Goal: Transaction & Acquisition: Purchase product/service

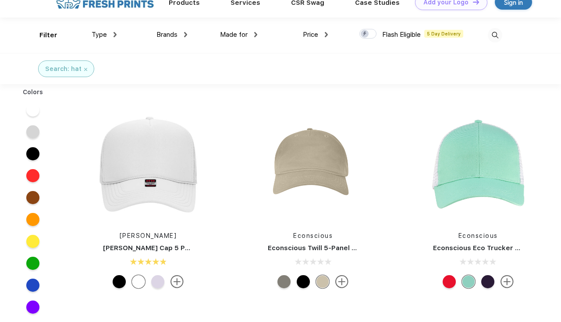
scroll to position [16, 0]
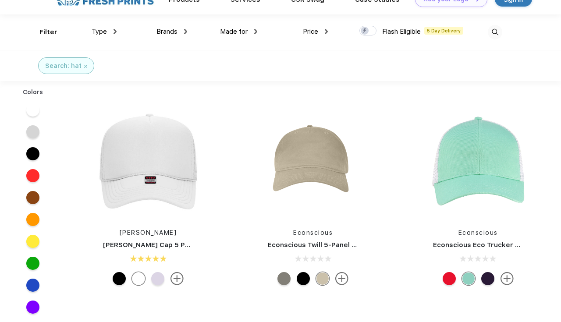
click at [343, 280] on img at bounding box center [341, 278] width 13 height 13
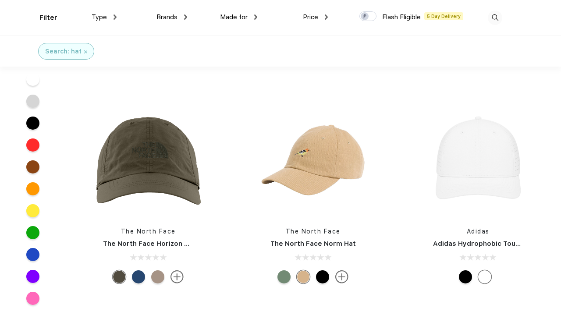
scroll to position [618, 0]
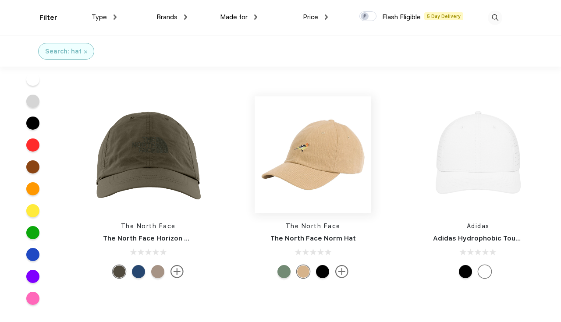
click at [345, 188] on img at bounding box center [312, 154] width 117 height 117
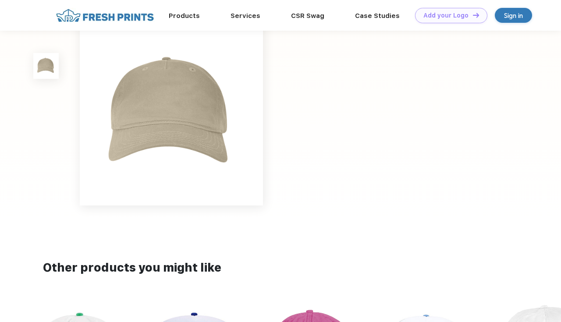
scroll to position [20, 0]
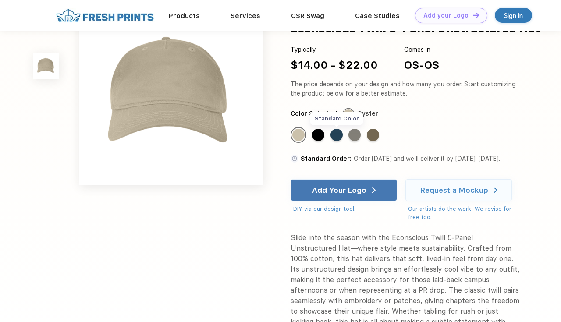
click at [339, 130] on div "Standard Color" at bounding box center [336, 135] width 12 height 12
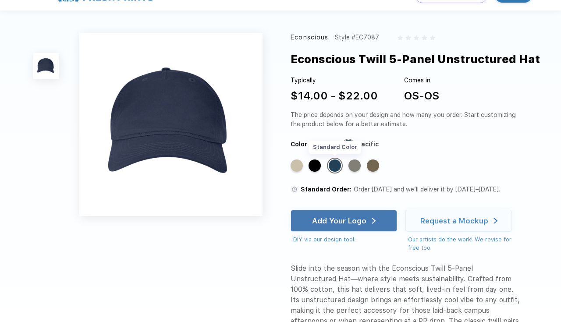
scroll to position [0, 0]
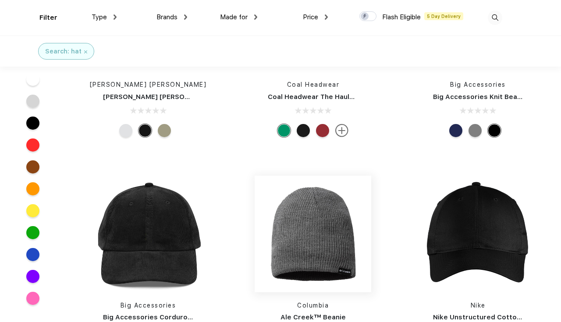
scroll to position [3408, 0]
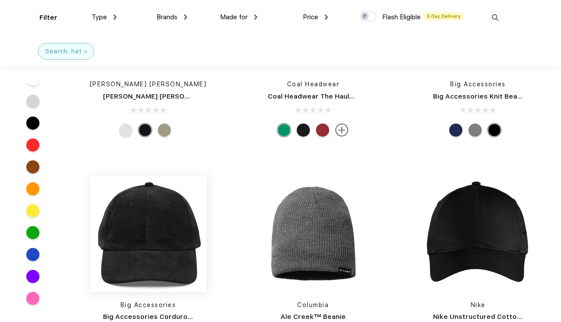
click at [168, 235] on img at bounding box center [148, 233] width 117 height 117
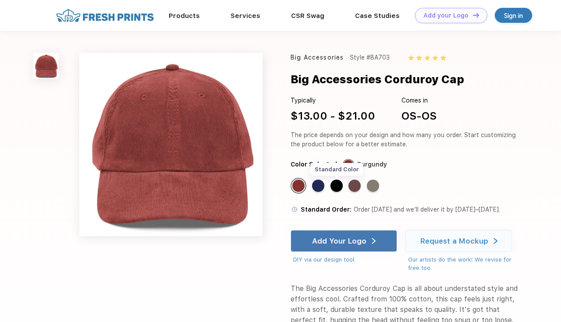
click at [338, 184] on div "Standard Color" at bounding box center [336, 186] width 12 height 12
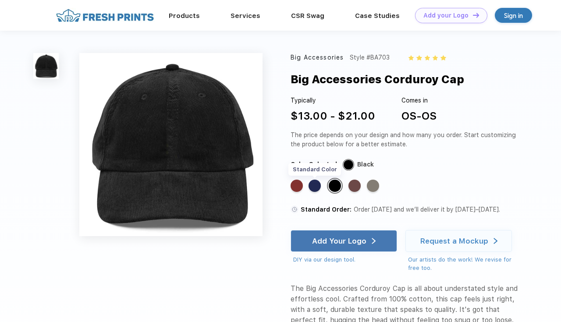
click at [316, 185] on div "Standard Color" at bounding box center [314, 186] width 12 height 12
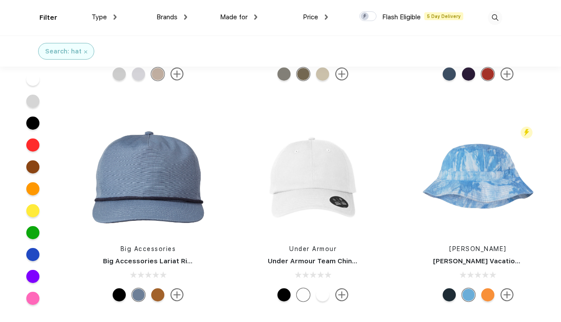
scroll to position [156, 0]
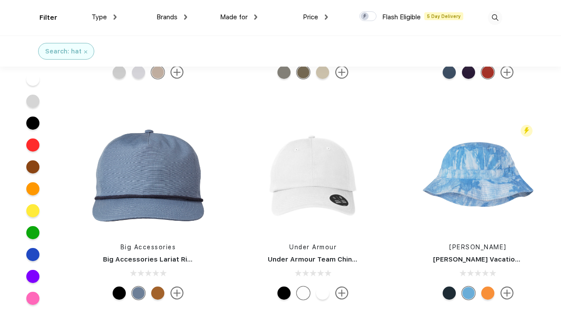
click at [33, 253] on div at bounding box center [32, 254] width 13 height 13
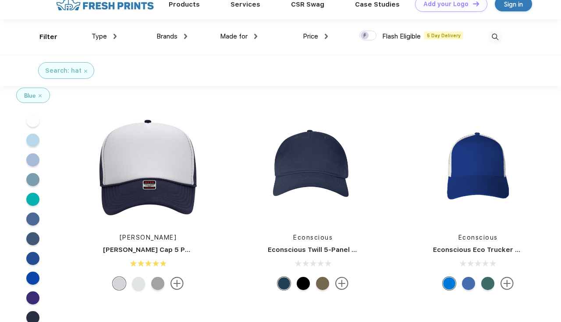
scroll to position [23, 0]
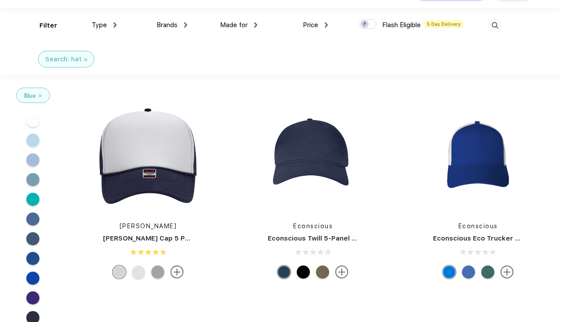
click at [470, 271] on div at bounding box center [468, 271] width 13 height 13
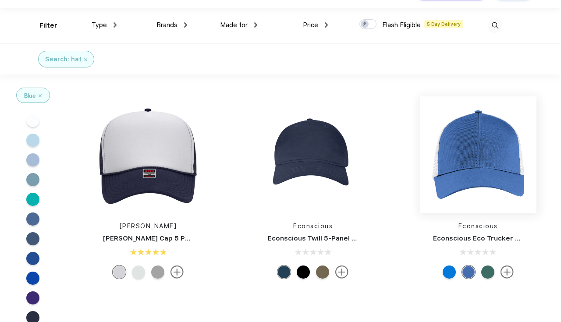
click at [482, 163] on img at bounding box center [478, 154] width 117 height 117
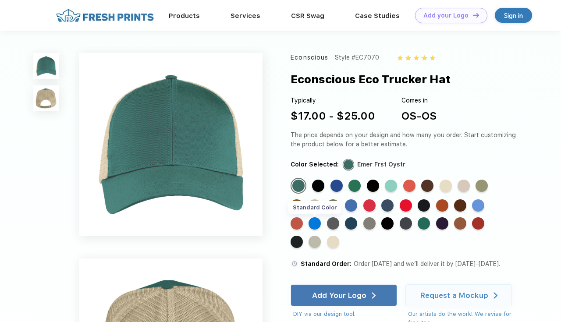
click at [308, 223] on div "Standard Color" at bounding box center [314, 223] width 12 height 12
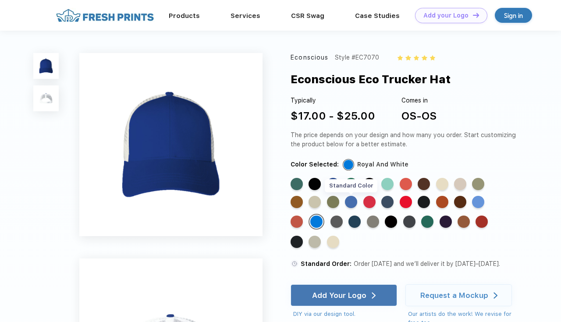
click at [345, 204] on div "Standard Color" at bounding box center [351, 202] width 12 height 12
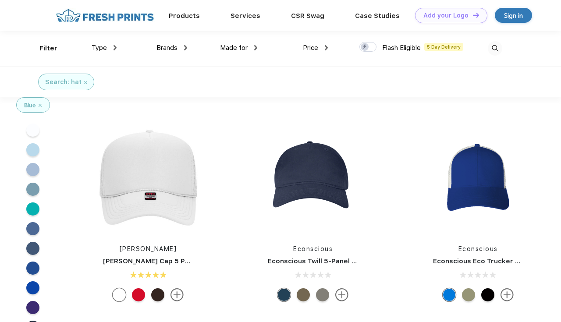
scroll to position [0, 0]
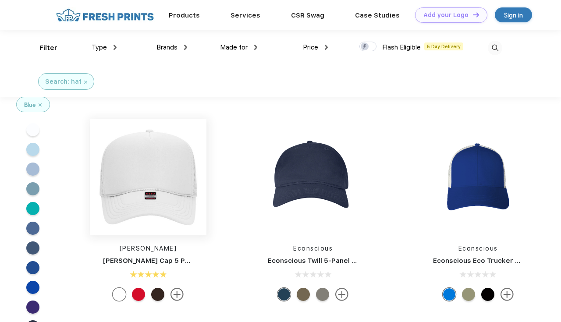
click at [168, 177] on img at bounding box center [148, 177] width 117 height 117
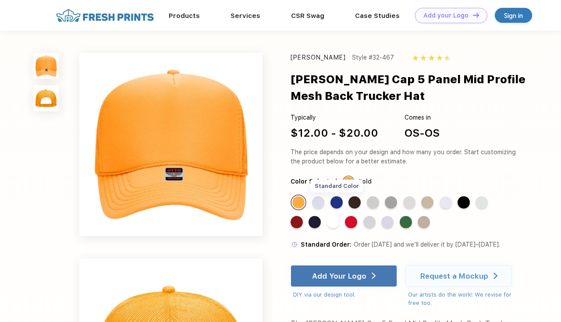
click at [339, 200] on div "Standard Color" at bounding box center [336, 202] width 12 height 12
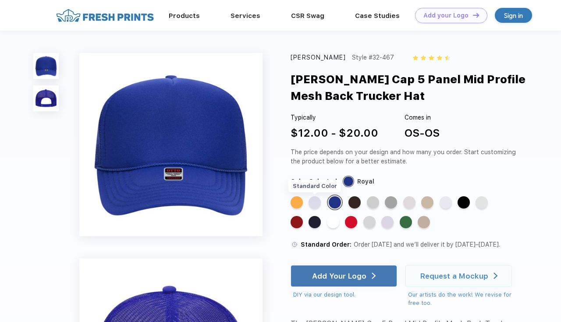
click at [318, 205] on div "Standard Color" at bounding box center [314, 202] width 12 height 12
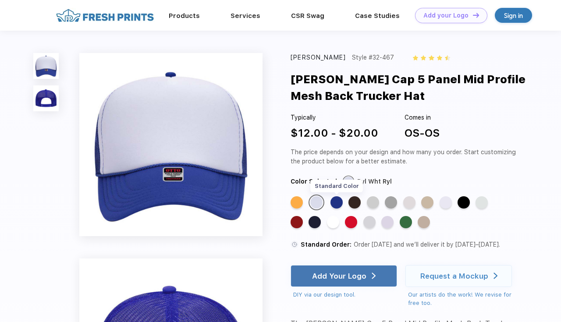
click at [332, 203] on div "Standard Color" at bounding box center [336, 202] width 12 height 12
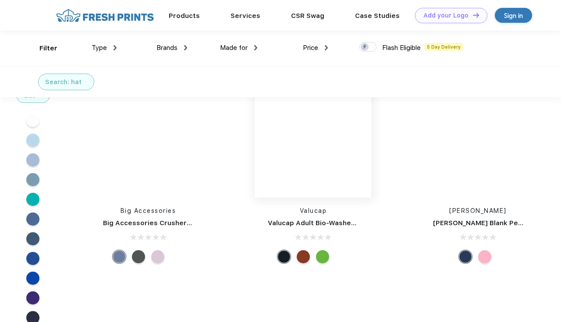
scroll to position [1264, 0]
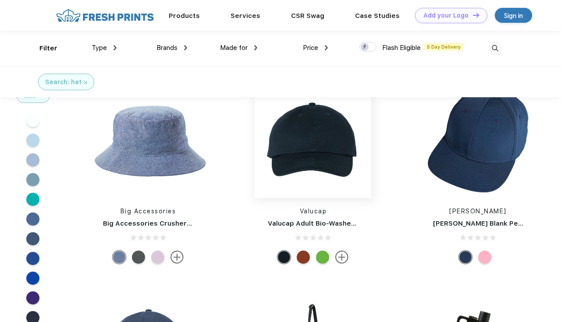
click at [328, 187] on img at bounding box center [312, 139] width 117 height 117
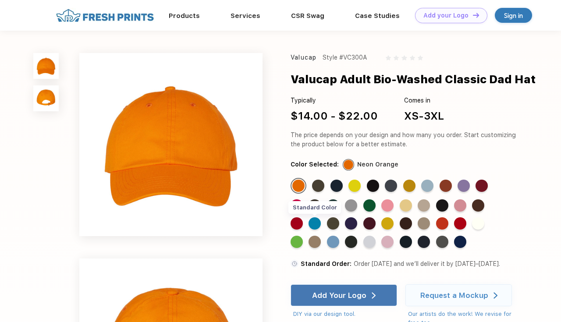
click at [308, 221] on div "Standard Color" at bounding box center [314, 223] width 12 height 12
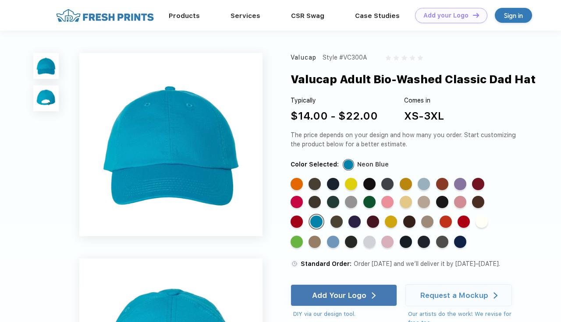
click at [320, 251] on div "Standard Color Standard Color Standard Color Standard Color Standard Color Stan…" at bounding box center [398, 216] width 217 height 76
click at [327, 245] on div "Standard Color" at bounding box center [333, 242] width 12 height 12
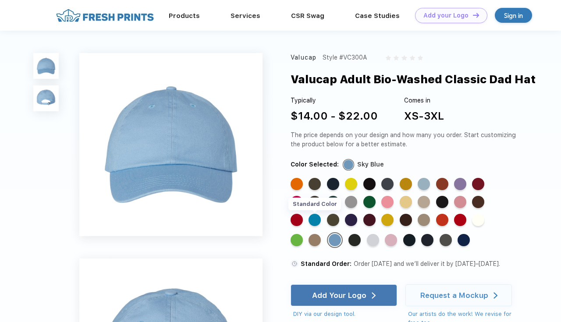
click at [321, 214] on div "Standard Color" at bounding box center [314, 220] width 12 height 12
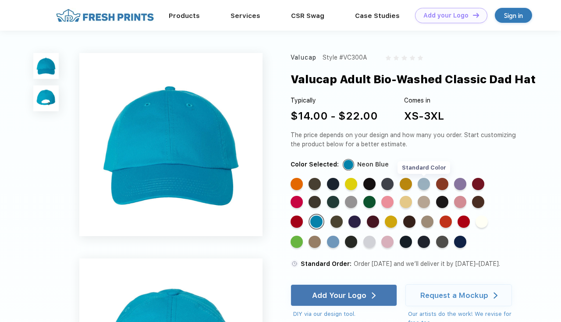
click at [419, 183] on div "Standard Color" at bounding box center [423, 184] width 12 height 12
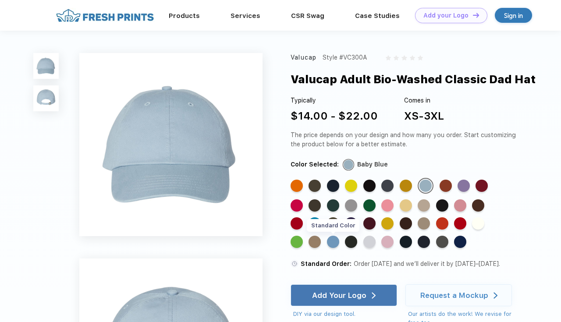
click at [327, 243] on div "Standard Color" at bounding box center [333, 242] width 12 height 12
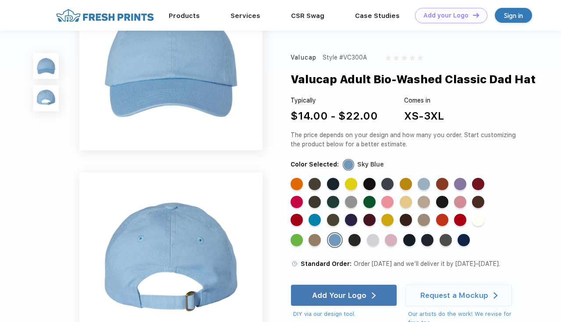
scroll to position [57, 0]
